Goal: Information Seeking & Learning: Learn about a topic

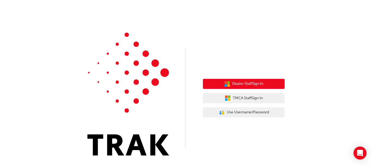
click at [243, 88] on button "Dealer Staff Sign In" at bounding box center [244, 84] width 82 height 10
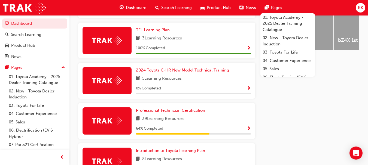
scroll to position [271, 0]
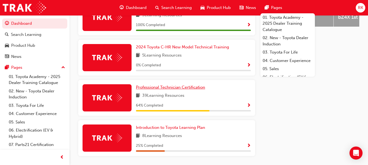
click at [177, 90] on span "Professional Technician Certification" at bounding box center [170, 87] width 69 height 5
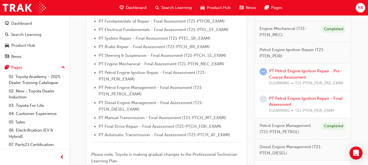
scroll to position [164, 0]
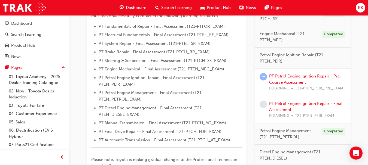
click at [303, 77] on link "PT Petrol Engine Ignition Repair - Pre-Course Assessment" at bounding box center [305, 79] width 72 height 11
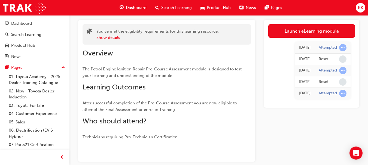
scroll to position [28, 0]
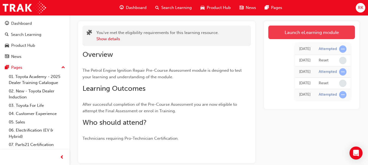
click at [315, 32] on link "Launch eLearning module" at bounding box center [311, 33] width 87 height 14
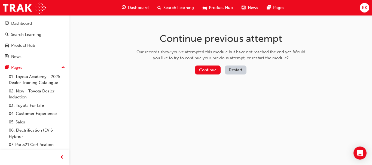
click at [236, 72] on button "Restart" at bounding box center [236, 70] width 22 height 9
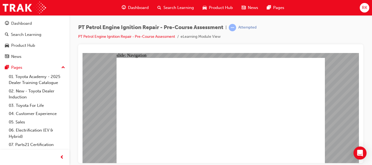
radio input "true"
click at [93, 42] on div "PT Petrol Engine Ignition Repair - Pre-Course Assessment | Attempted PT Petrol …" at bounding box center [220, 34] width 285 height 20
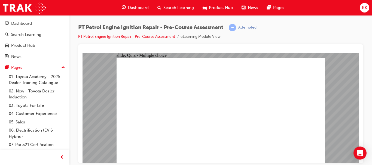
radio input "true"
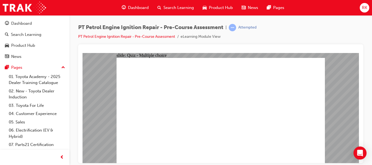
radio input "true"
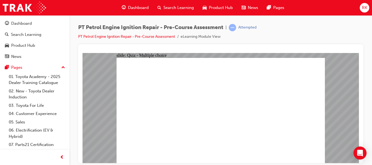
radio input "true"
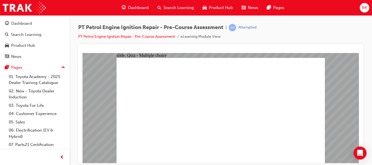
radio input "true"
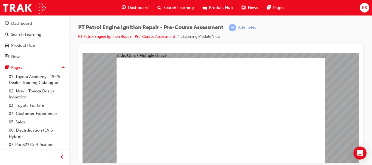
radio input "true"
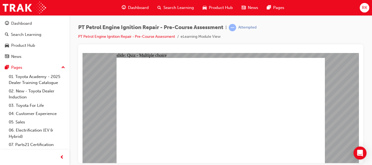
radio input "true"
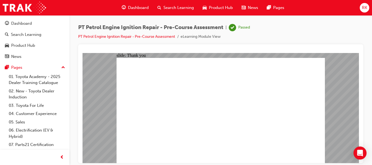
click at [137, 8] on span "Dashboard" at bounding box center [138, 8] width 21 height 6
